Goal: Transaction & Acquisition: Purchase product/service

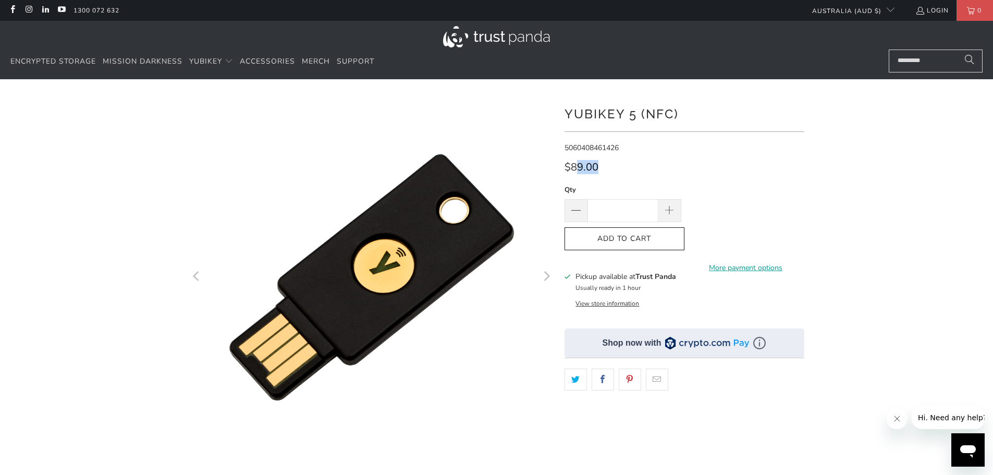
drag, startPoint x: 610, startPoint y: 173, endPoint x: 576, endPoint y: 170, distance: 34.0
click at [576, 170] on div "$89.00" at bounding box center [684, 170] width 240 height 17
click at [576, 171] on span "$89.00" at bounding box center [581, 167] width 34 height 14
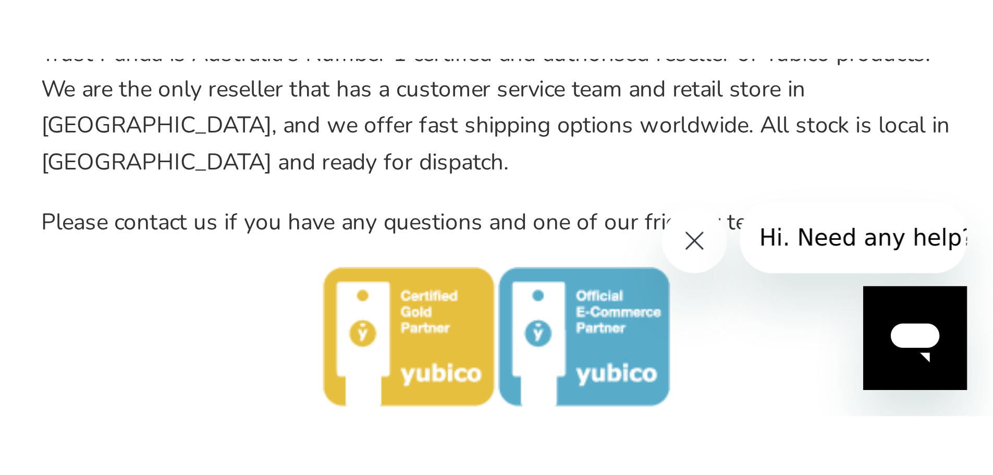
scroll to position [469, 0]
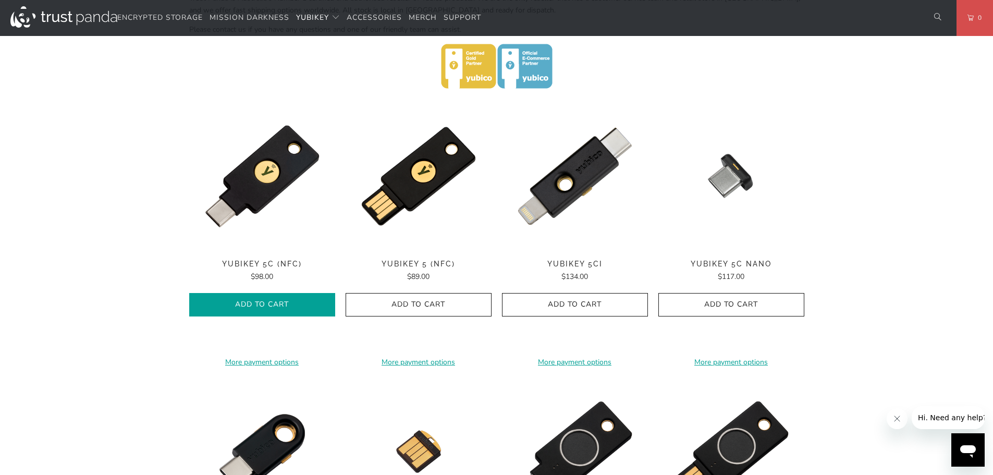
click at [315, 311] on button "Add to Cart" at bounding box center [262, 304] width 146 height 23
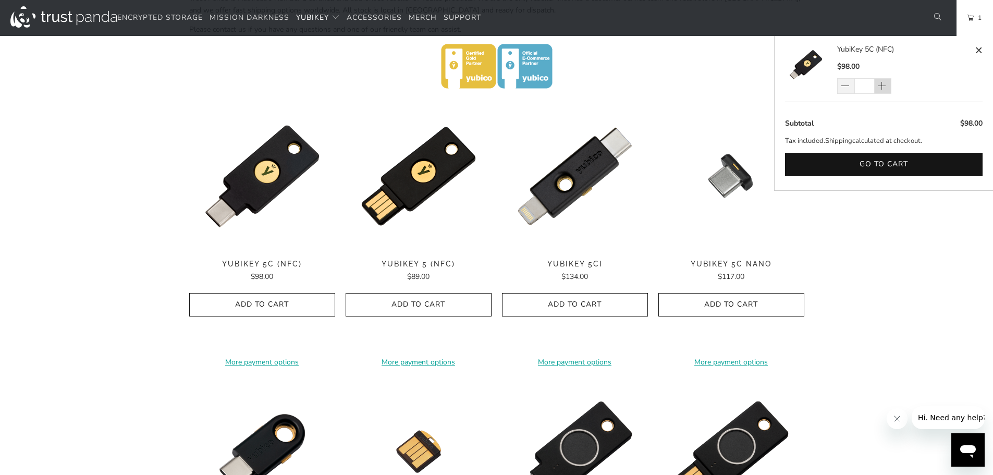
click at [880, 84] on span at bounding box center [881, 86] width 10 height 10
type input "*"
click at [972, 21] on link "2" at bounding box center [974, 18] width 36 height 36
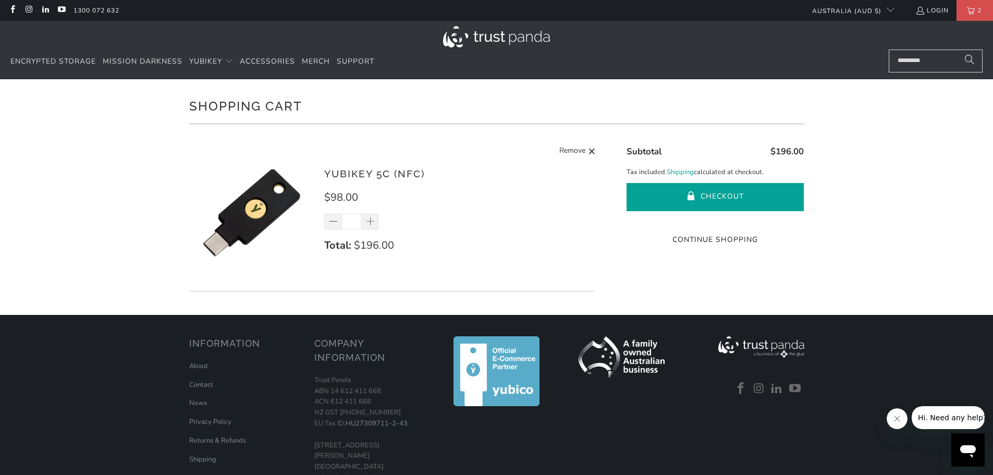
click at [727, 193] on button "Checkout" at bounding box center [714, 197] width 177 height 28
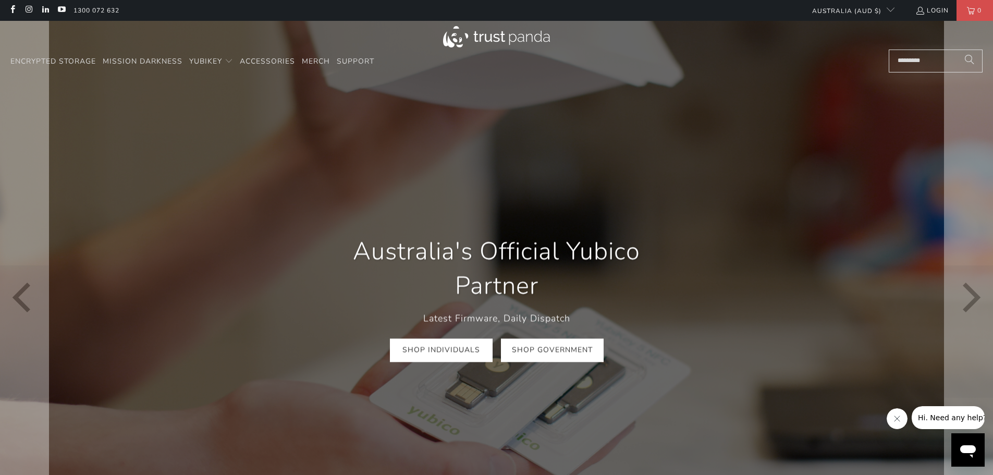
click at [558, 355] on link "Shop Government" at bounding box center [552, 350] width 103 height 23
